Goal: Task Accomplishment & Management: Use online tool/utility

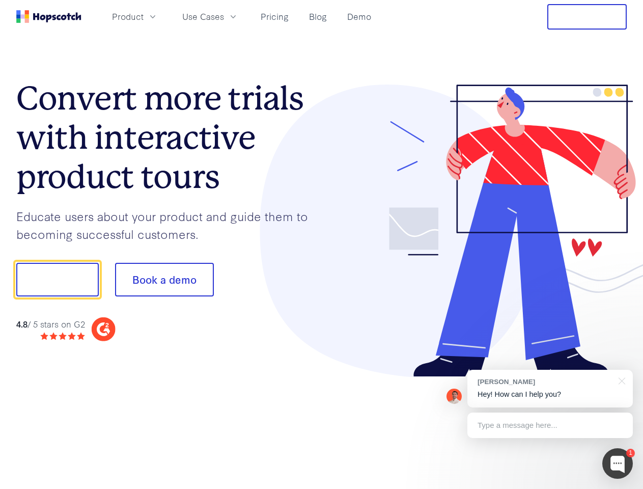
click at [322, 244] on div at bounding box center [475, 231] width 306 height 293
click at [144, 16] on span "Product" at bounding box center [128, 16] width 32 height 13
click at [224, 16] on span "Use Cases" at bounding box center [203, 16] width 42 height 13
click at [587, 17] on button "Free Trial" at bounding box center [586, 16] width 79 height 25
click at [57, 280] on button "Show me!" at bounding box center [57, 280] width 83 height 34
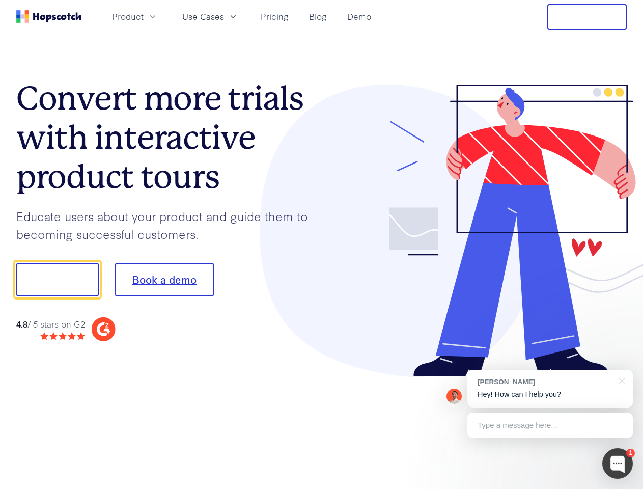
click at [164, 280] on button "Book a demo" at bounding box center [164, 280] width 99 height 34
click at [618, 463] on div at bounding box center [617, 463] width 31 height 31
click at [550, 389] on div "[PERSON_NAME] Hey! How can I help you?" at bounding box center [551, 389] width 166 height 38
click at [620, 380] on div at bounding box center [620, 380] width 25 height 21
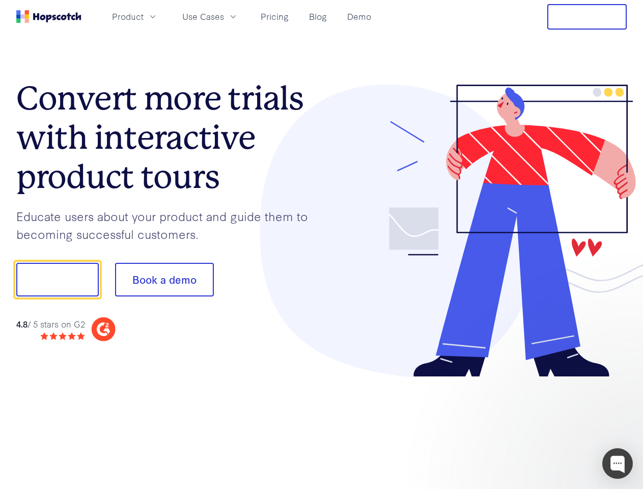
click at [550, 425] on div at bounding box center [537, 278] width 191 height 340
